Goal: Task Accomplishment & Management: Manage account settings

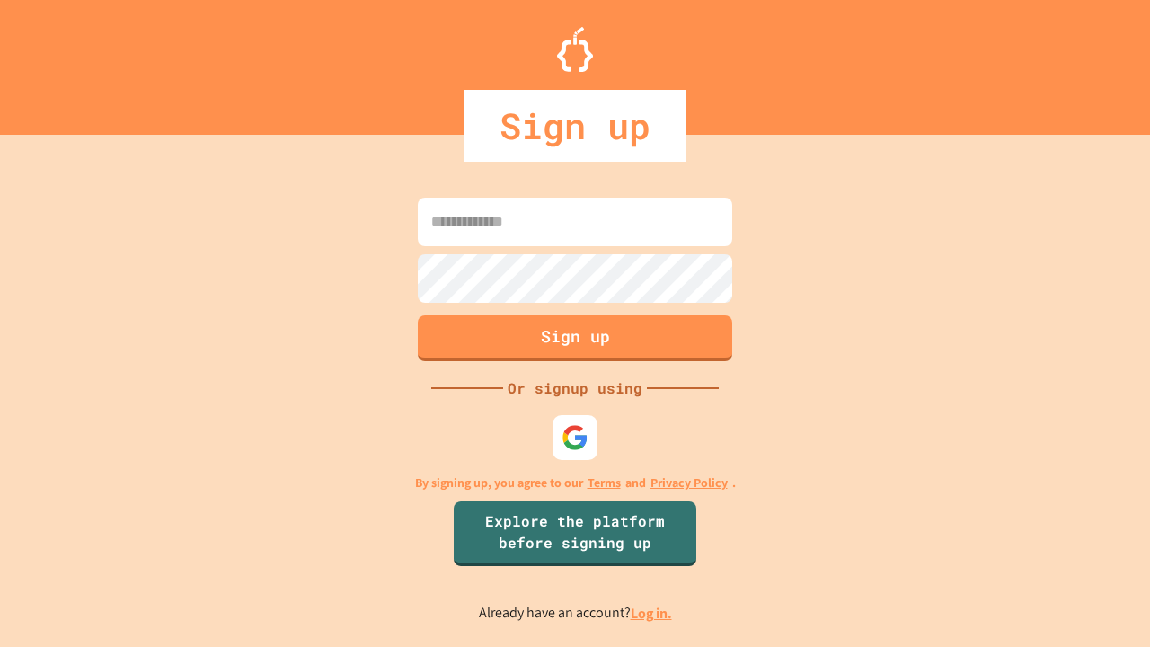
click at [652, 613] on link "Log in." at bounding box center [651, 613] width 41 height 19
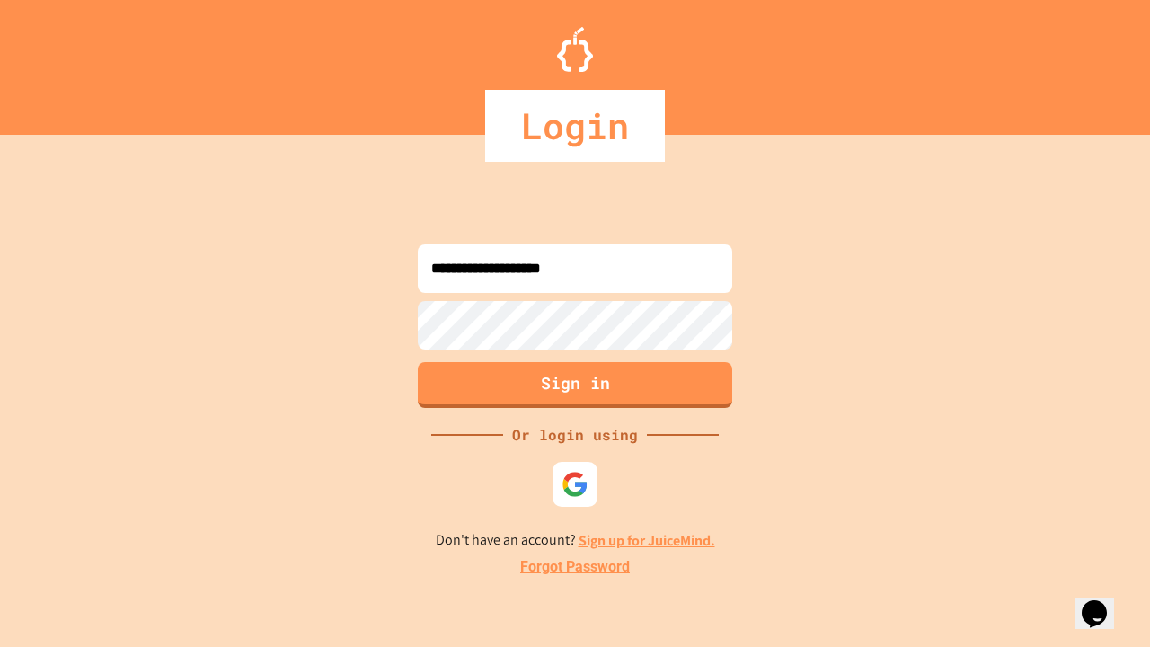
type input "**********"
